Goal: Task Accomplishment & Management: Complete application form

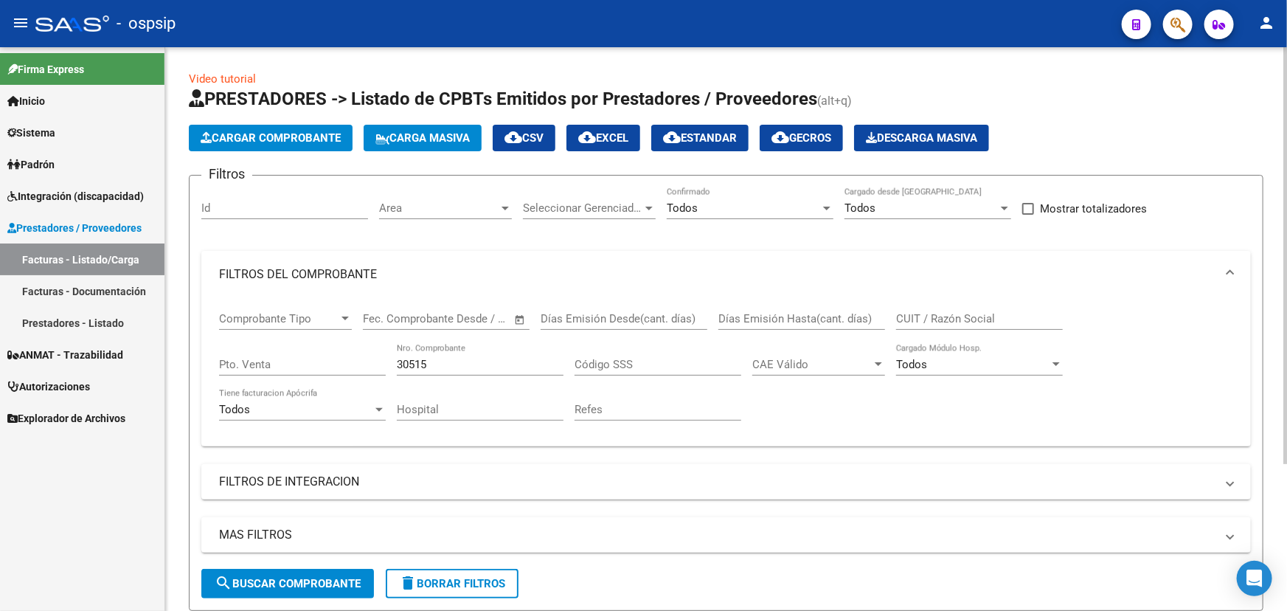
scroll to position [199, 0]
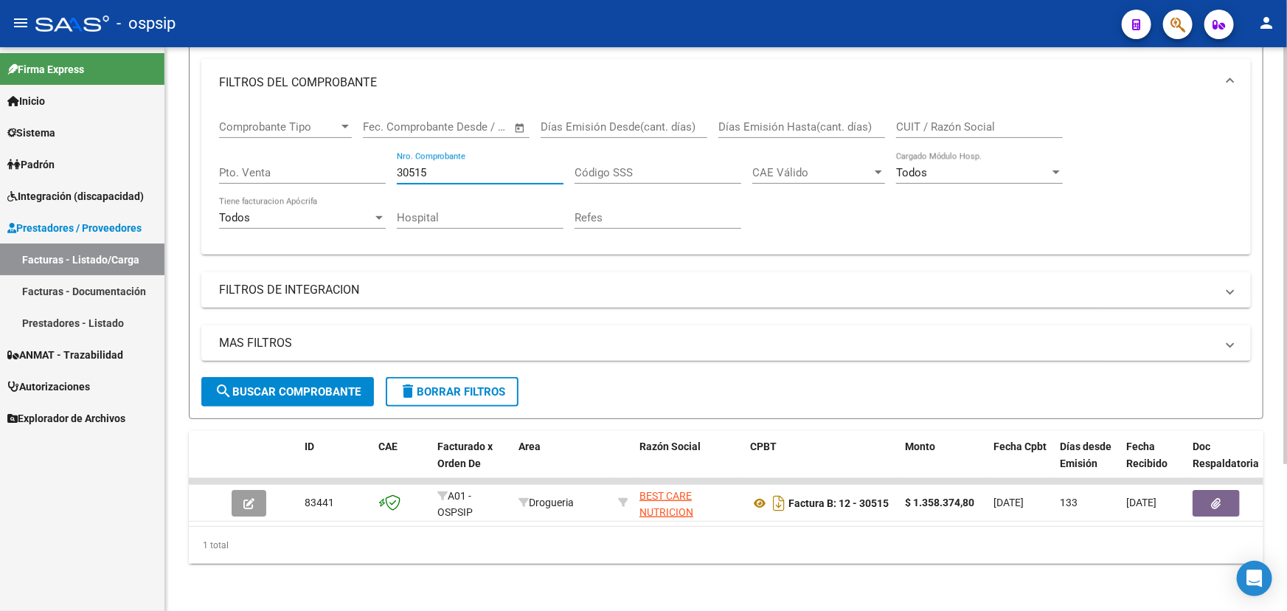
click at [408, 166] on input "30515" at bounding box center [480, 172] width 167 height 13
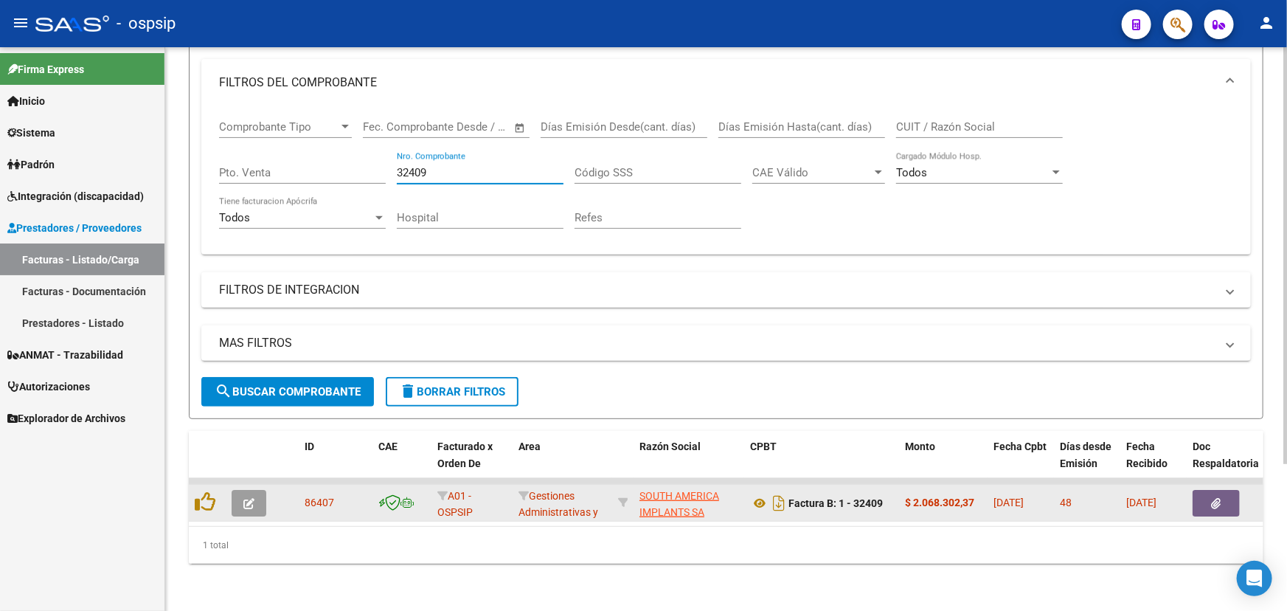
type input "32409"
click at [260, 490] on button "button" at bounding box center [249, 503] width 35 height 27
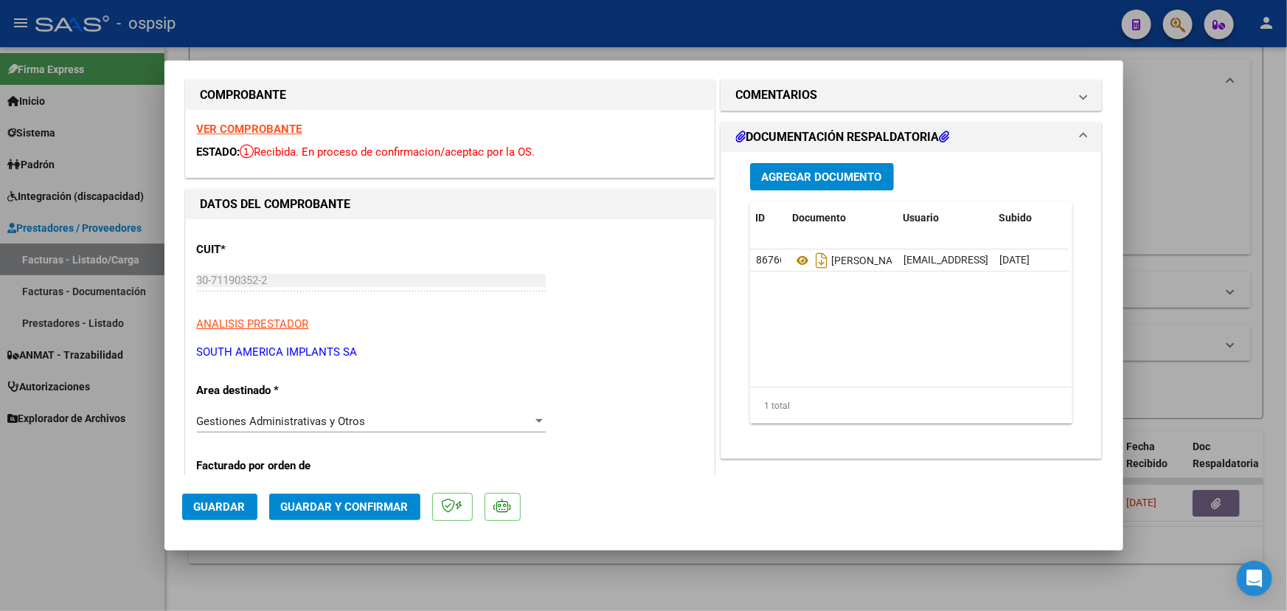
scroll to position [0, 0]
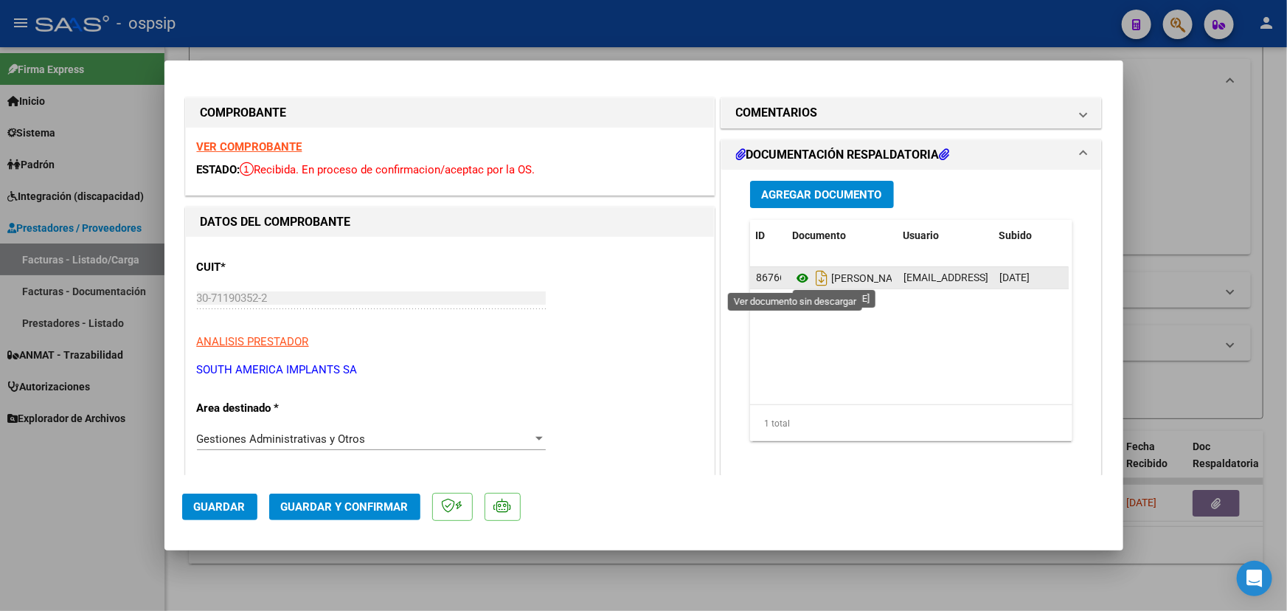
click at [799, 278] on icon at bounding box center [802, 278] width 19 height 18
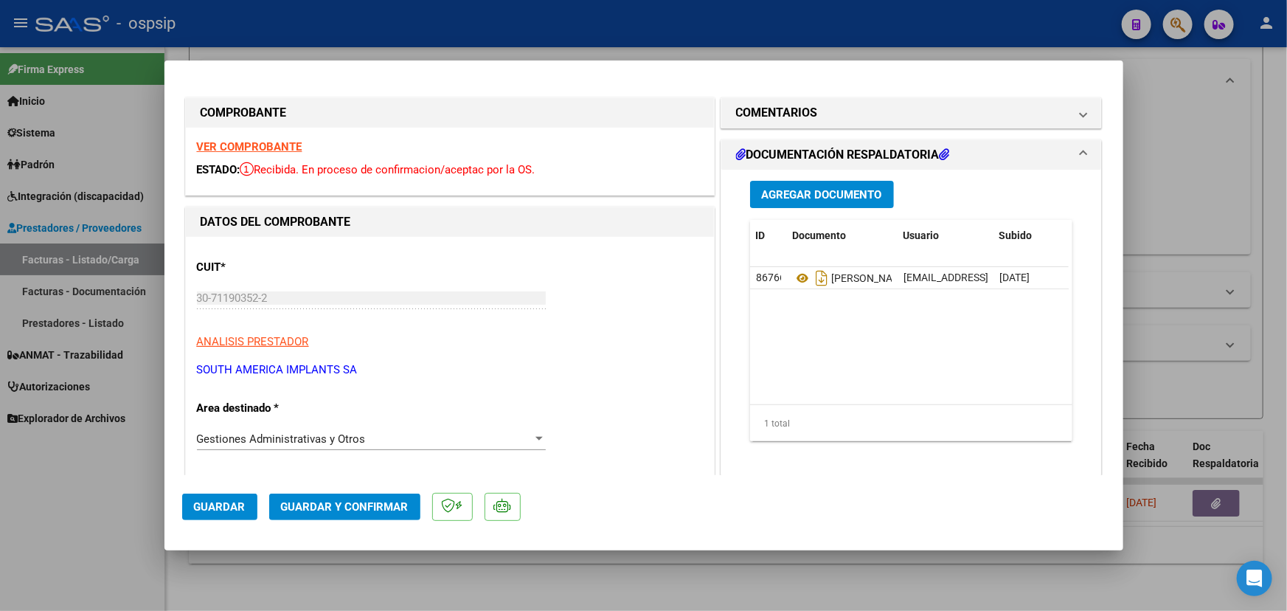
click at [835, 190] on span "Agregar Documento" at bounding box center [822, 194] width 120 height 13
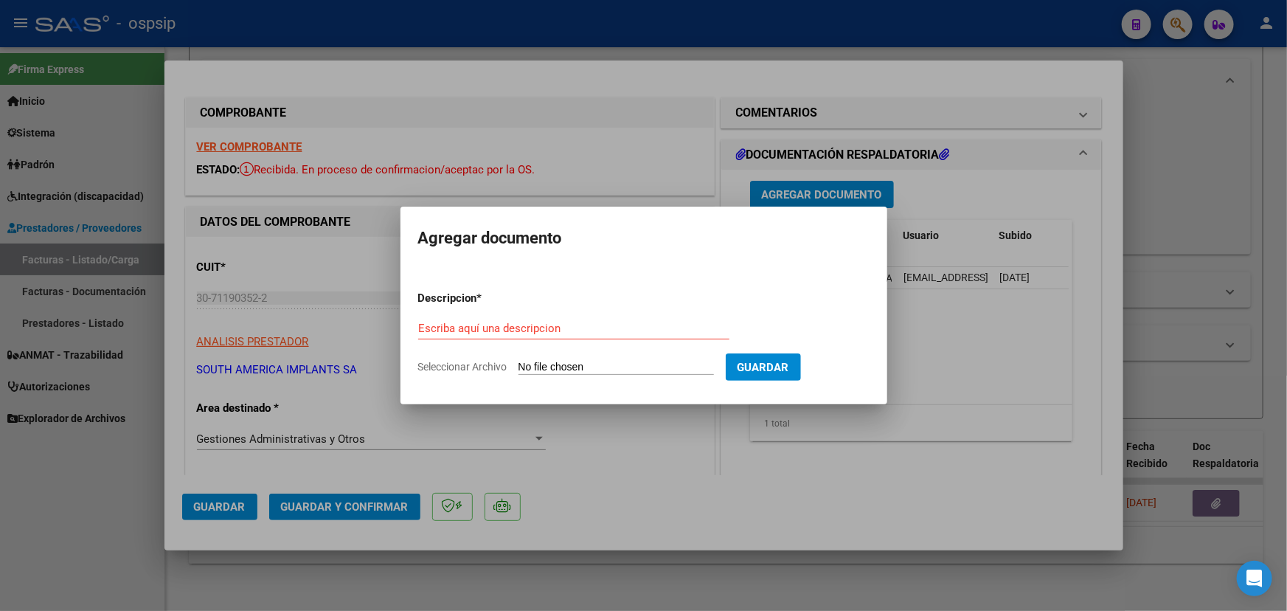
type input "C:\fakepath\OC 6489 - FINAL.pdf"
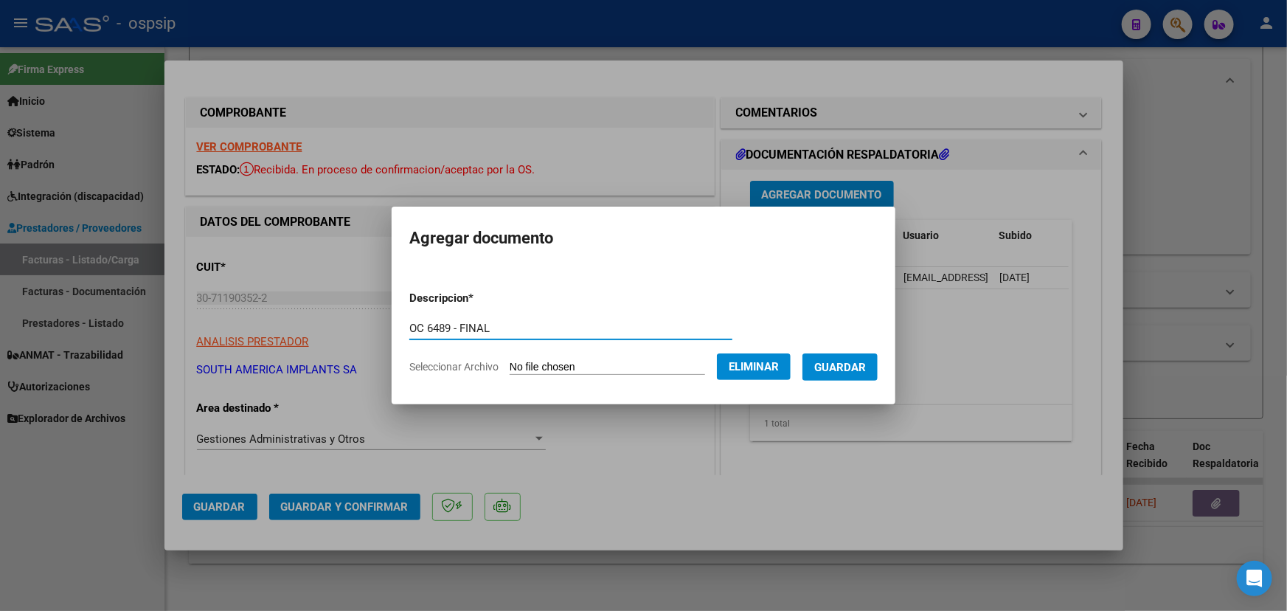
type input "OC 6489 - FINAL"
click at [855, 364] on span "Guardar" at bounding box center [840, 367] width 52 height 13
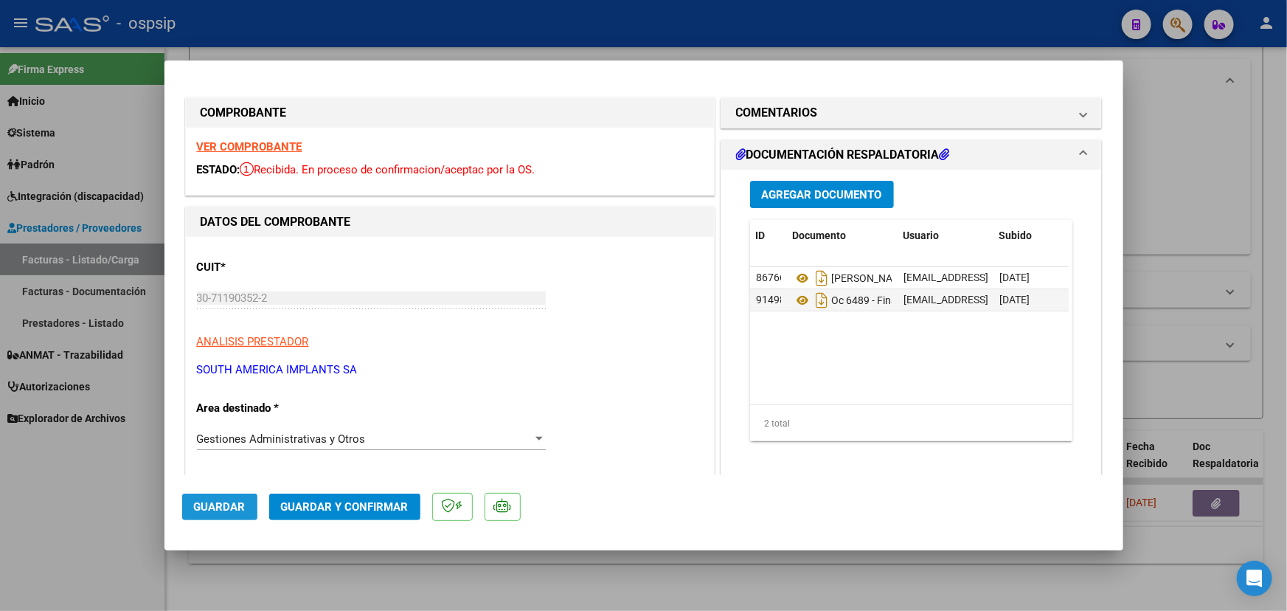
click at [223, 505] on span "Guardar" at bounding box center [220, 506] width 52 height 13
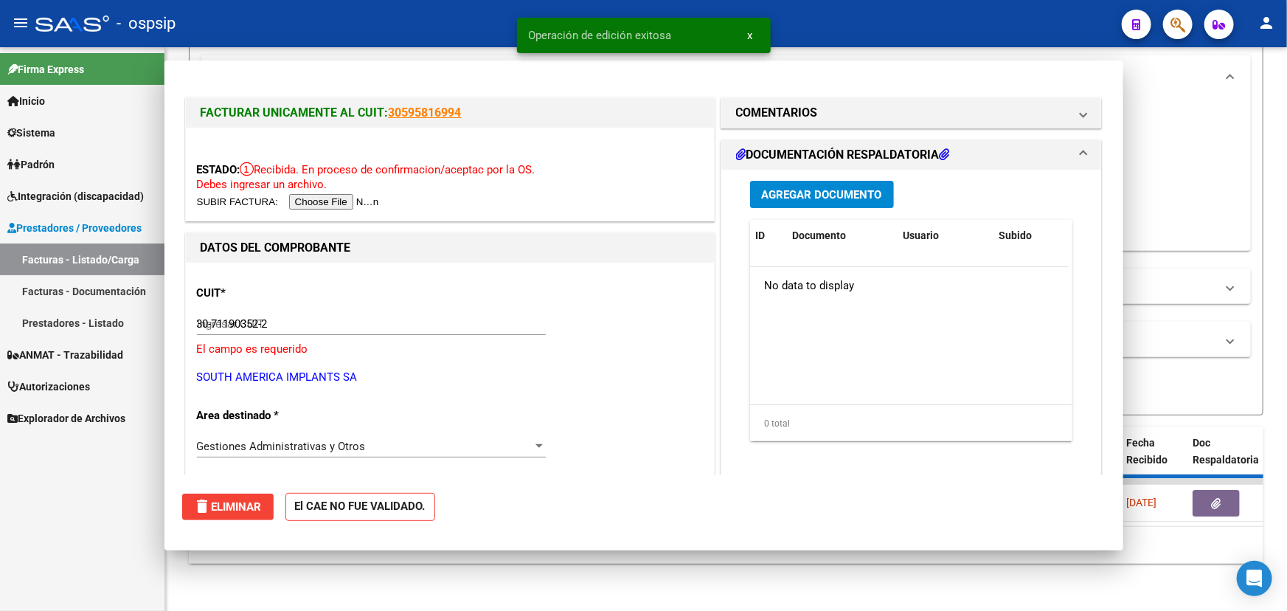
type input "$ 0,00"
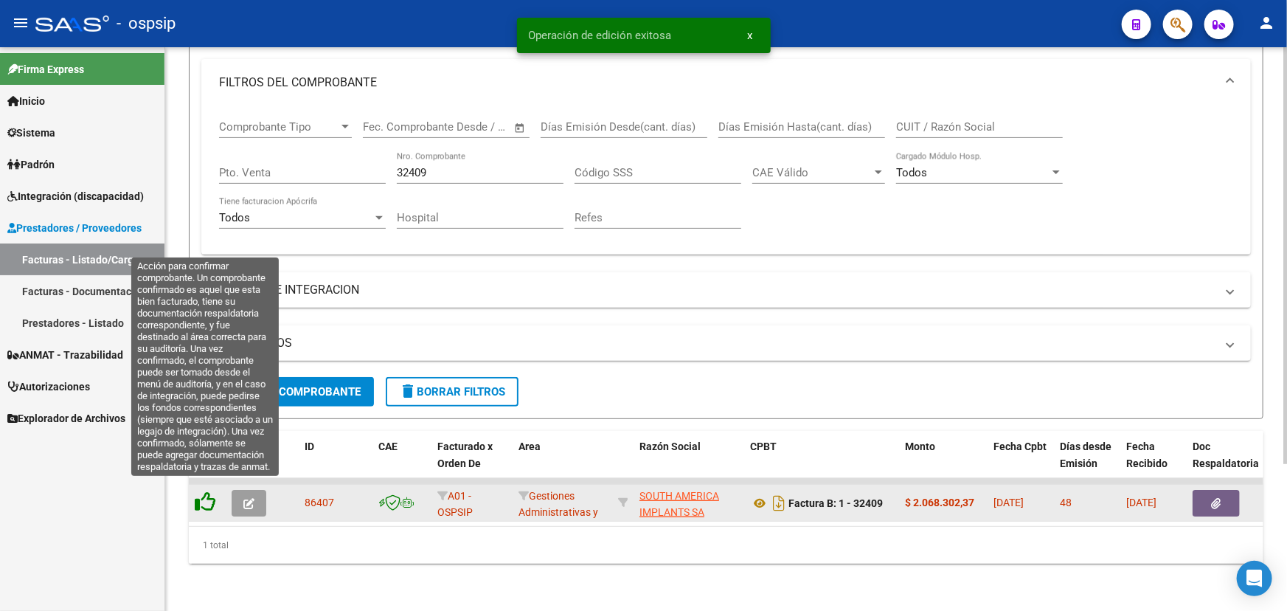
click at [209, 493] on icon at bounding box center [205, 501] width 21 height 21
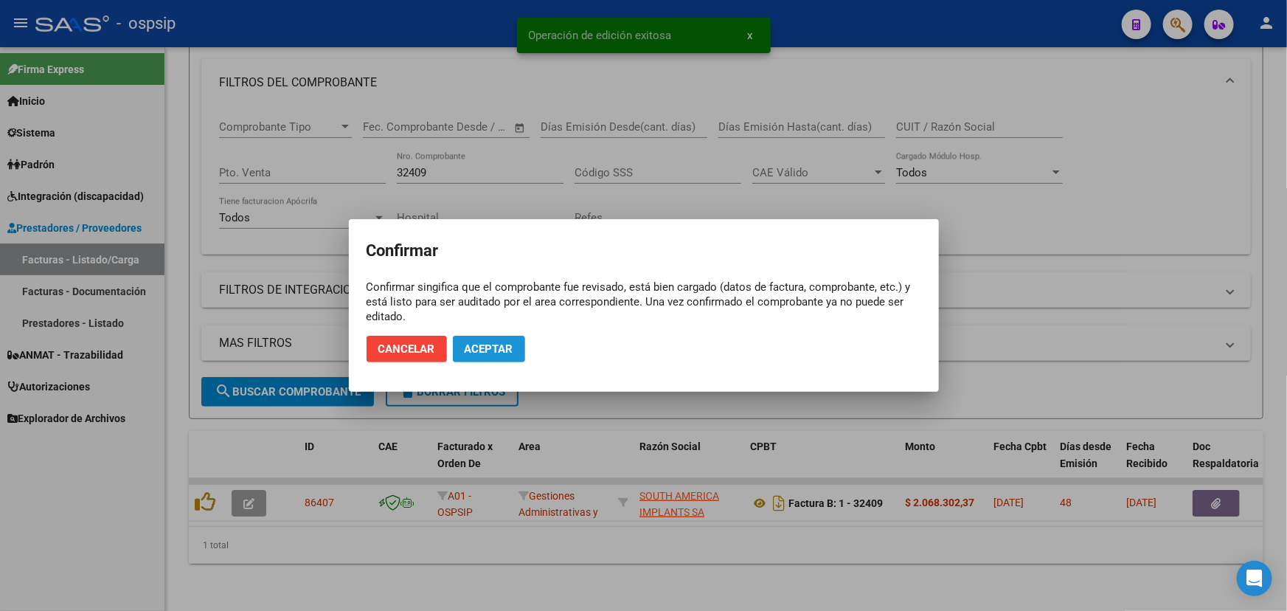
click at [494, 353] on span "Aceptar" at bounding box center [489, 348] width 49 height 13
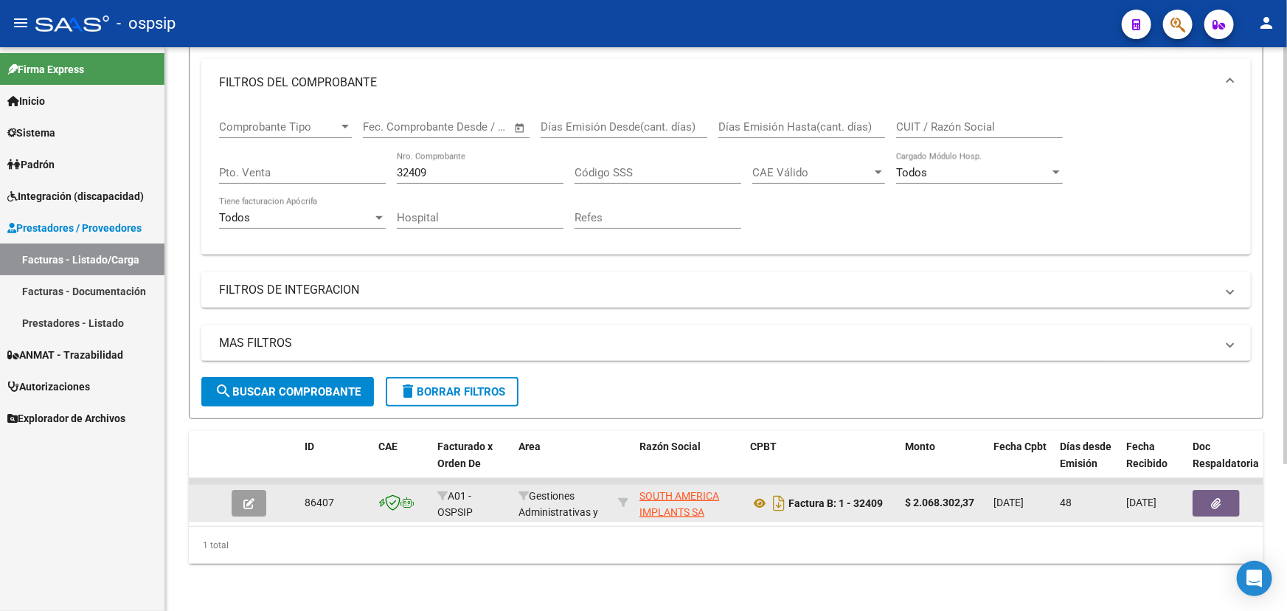
click at [1224, 490] on button "button" at bounding box center [1215, 503] width 47 height 27
